Goal: Task Accomplishment & Management: Use online tool/utility

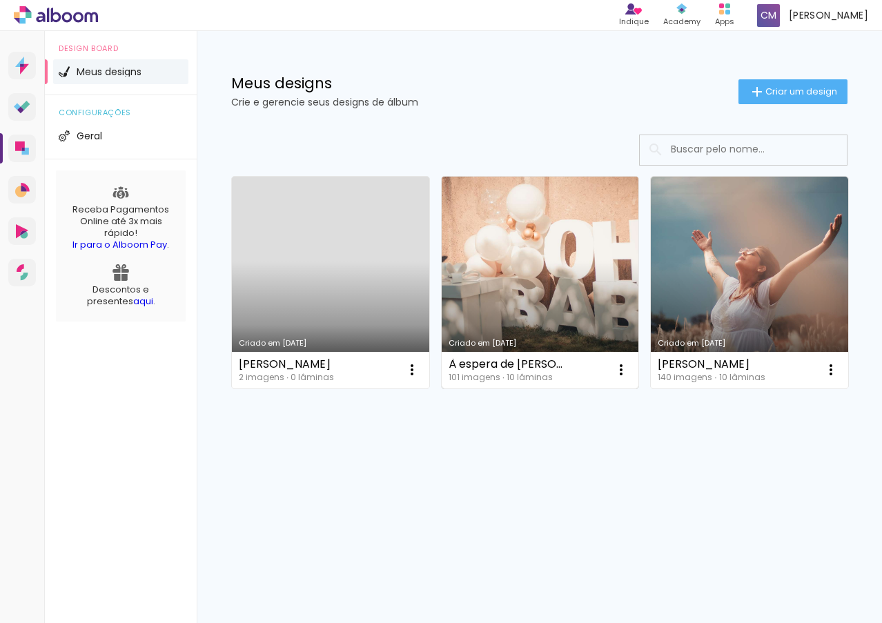
click at [533, 291] on link "Criado em [DATE]" at bounding box center [540, 283] width 197 height 212
